Goal: Transaction & Acquisition: Purchase product/service

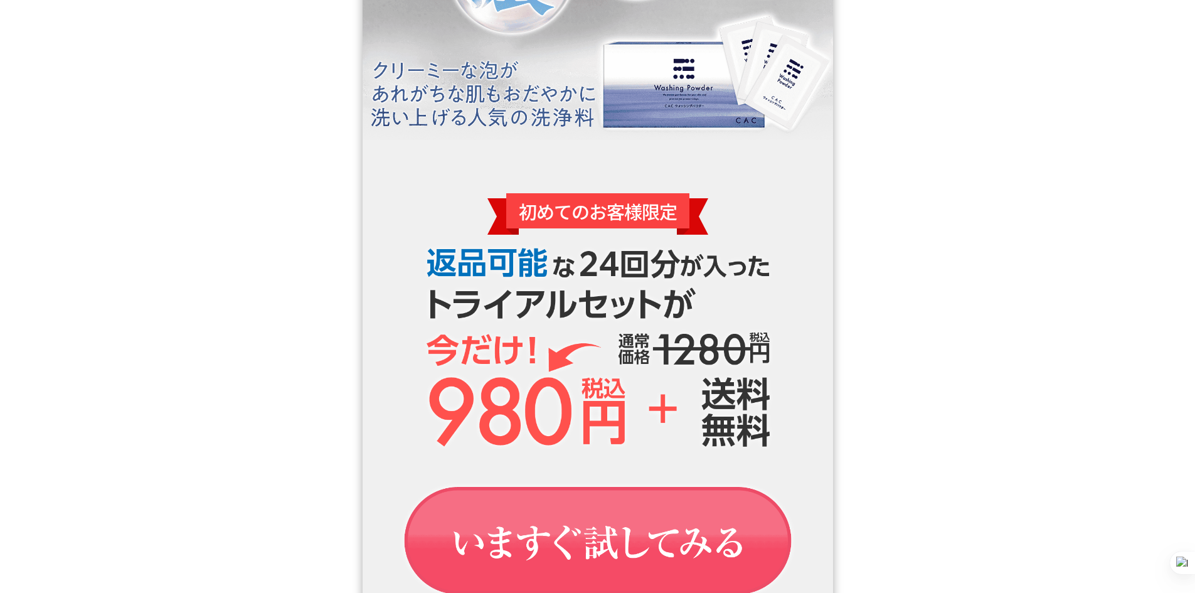
scroll to position [1568, 0]
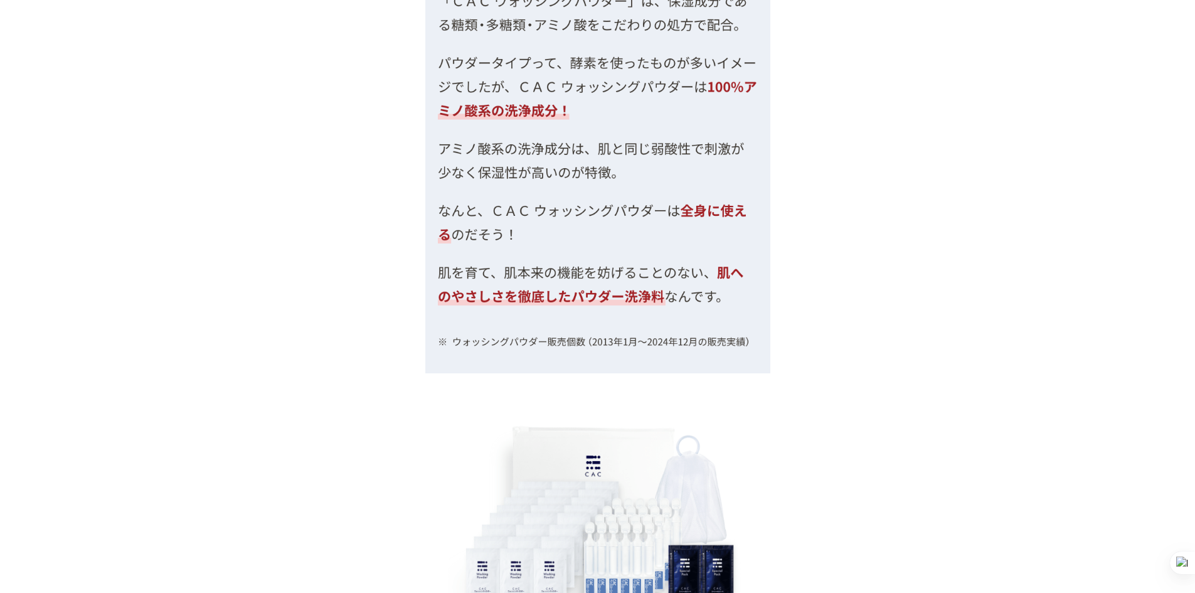
scroll to position [10161, 0]
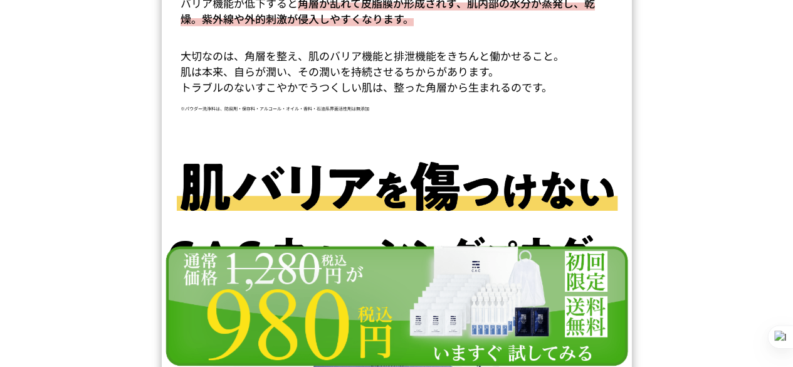
scroll to position [6523, 0]
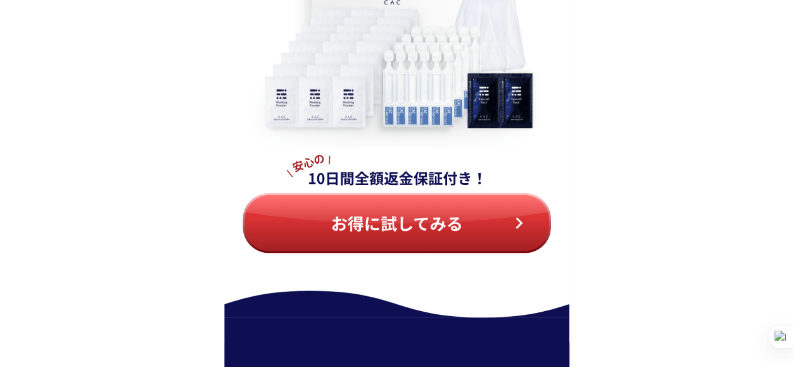
scroll to position [5394, 0]
